Goal: Transaction & Acquisition: Obtain resource

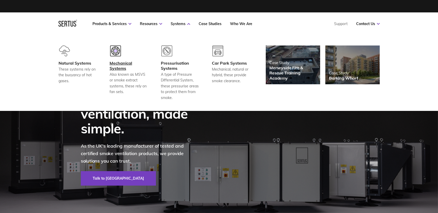
click at [125, 66] on div "Mechanical Systems" at bounding box center [128, 66] width 38 height 10
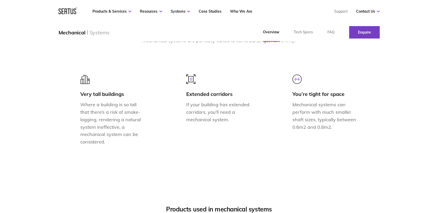
scroll to position [595, 0]
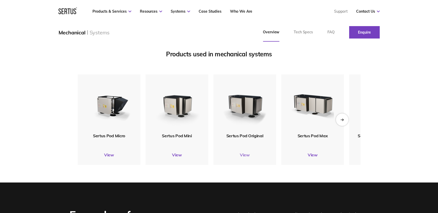
click at [247, 158] on link "View" at bounding box center [244, 154] width 63 height 5
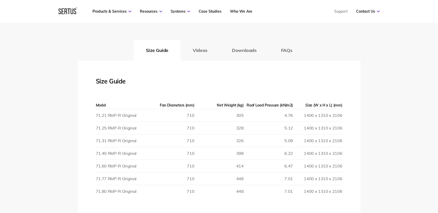
scroll to position [906, 0]
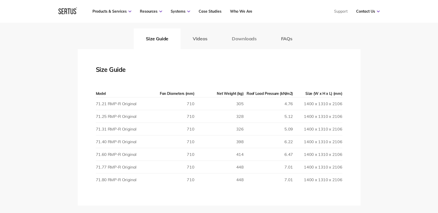
click at [243, 38] on button "Downloads" at bounding box center [243, 38] width 49 height 21
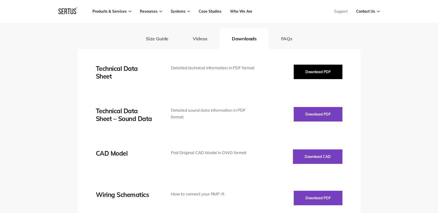
click at [316, 71] on button "Download PDF" at bounding box center [317, 72] width 49 height 14
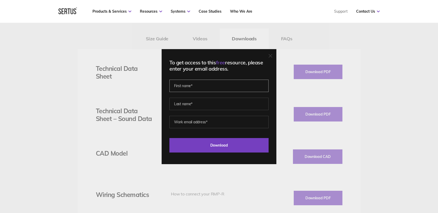
click at [201, 86] on input "text" at bounding box center [218, 86] width 99 height 12
type input "[PERSON_NAME]"
type input "[EMAIL_ADDRESS][DOMAIN_NAME]"
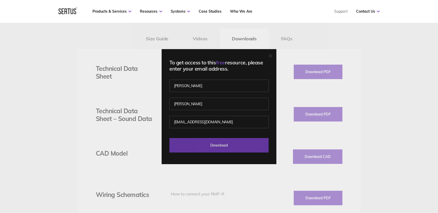
click at [216, 146] on input "Download" at bounding box center [218, 145] width 99 height 14
